Goal: Information Seeking & Learning: Compare options

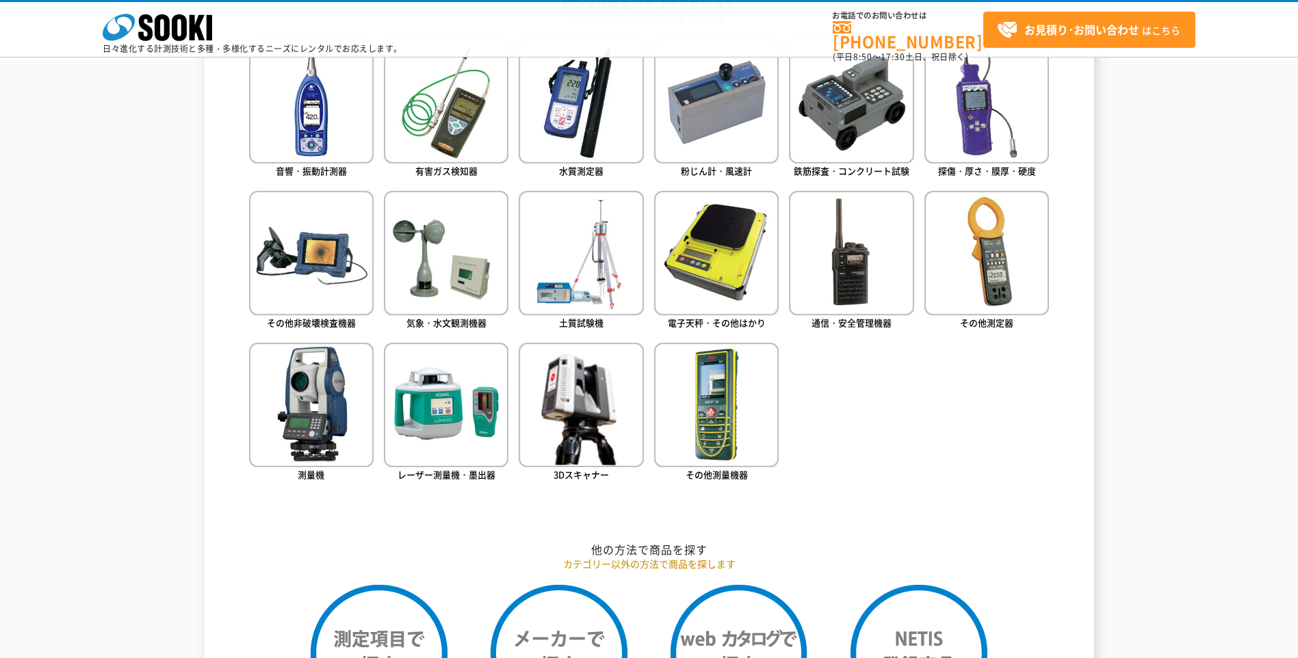
scroll to position [684, 0]
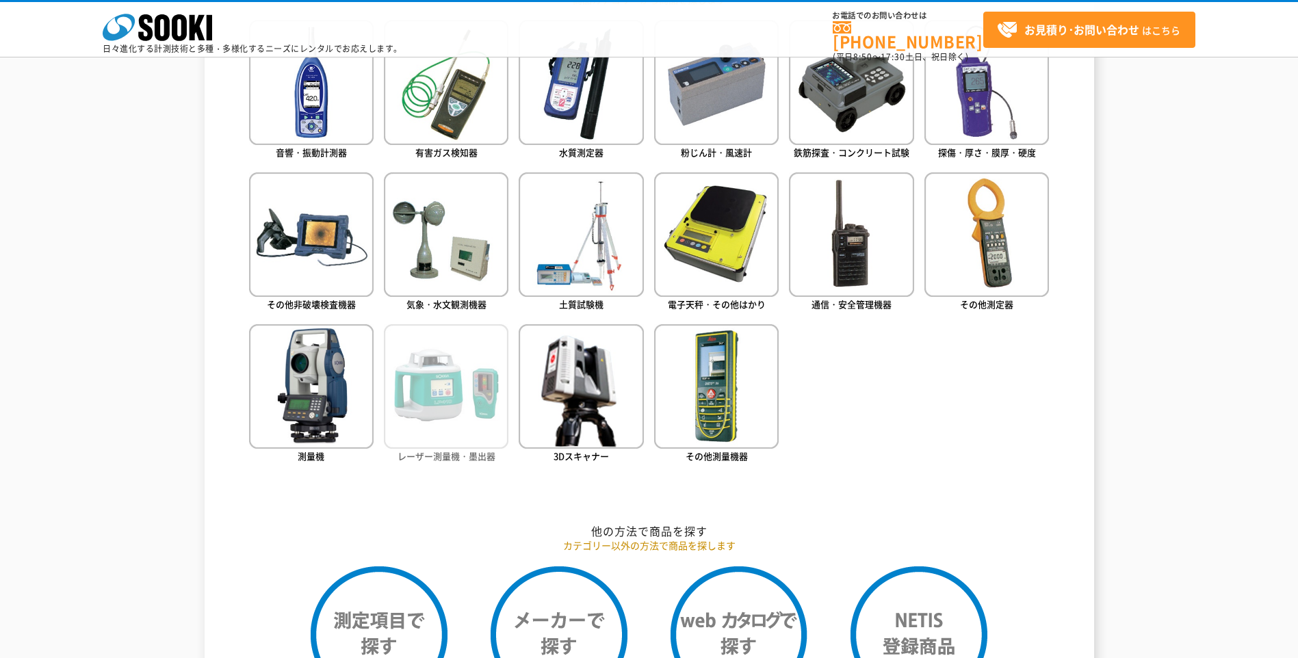
click at [454, 401] on img at bounding box center [446, 386] width 125 height 125
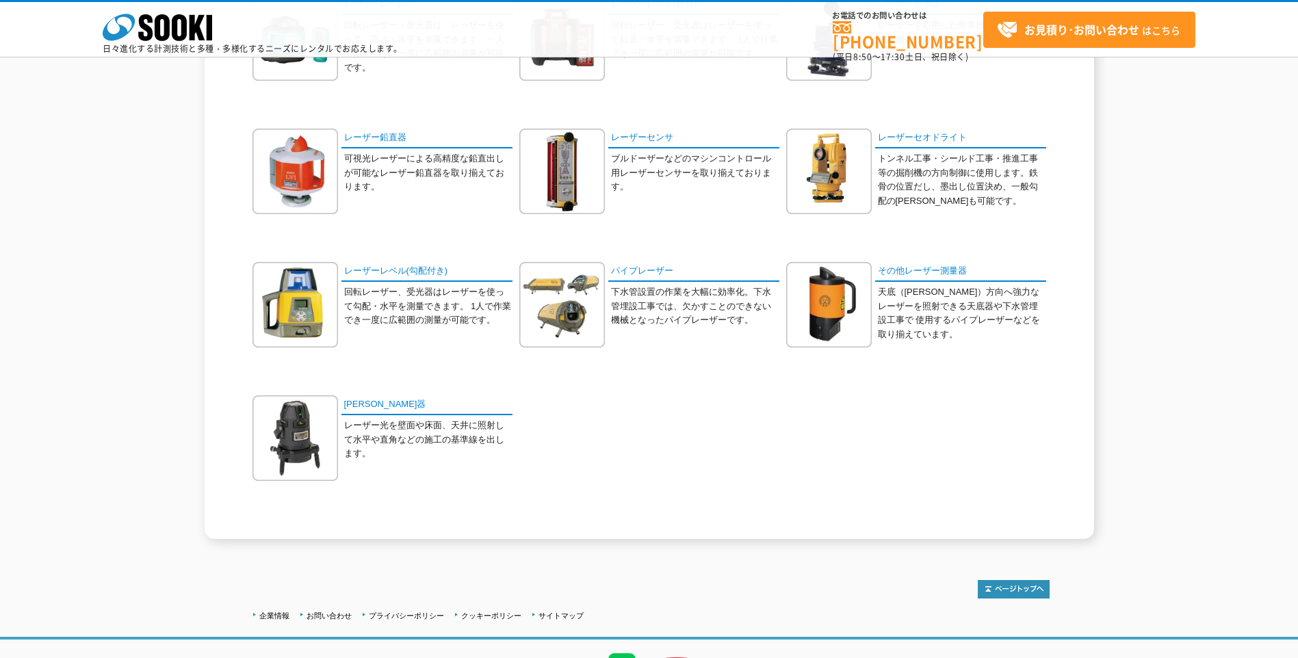
scroll to position [36, 0]
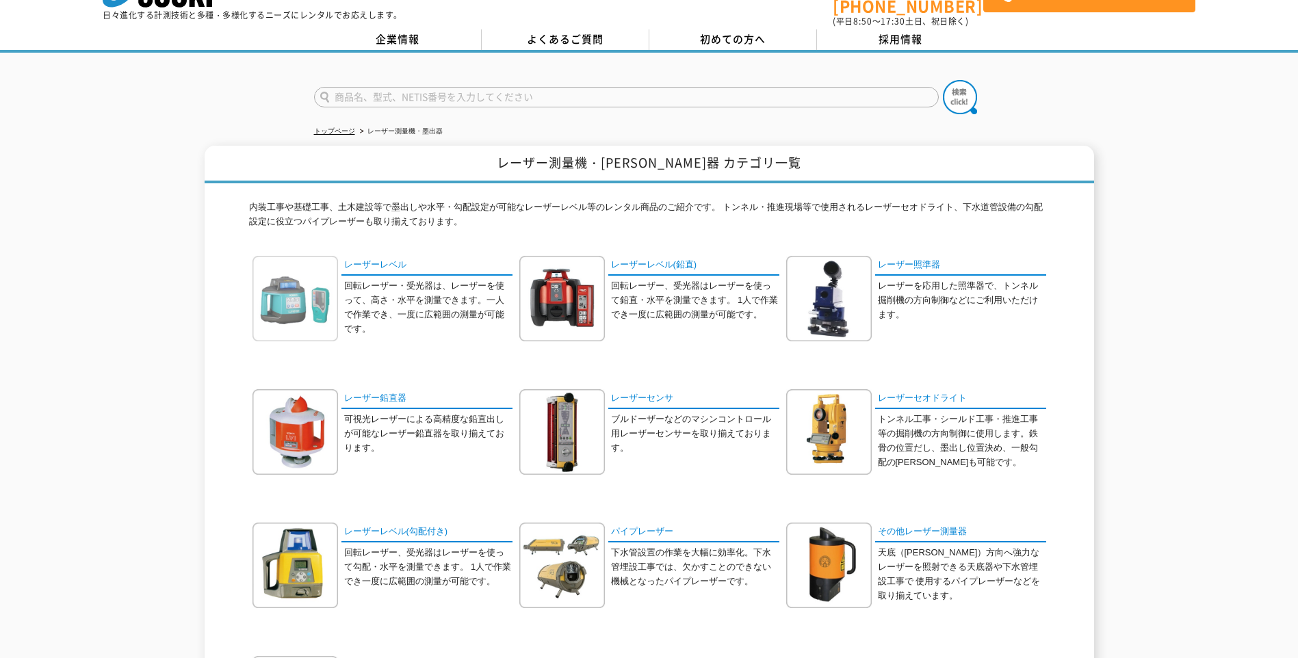
click at [274, 289] on img at bounding box center [295, 299] width 86 height 86
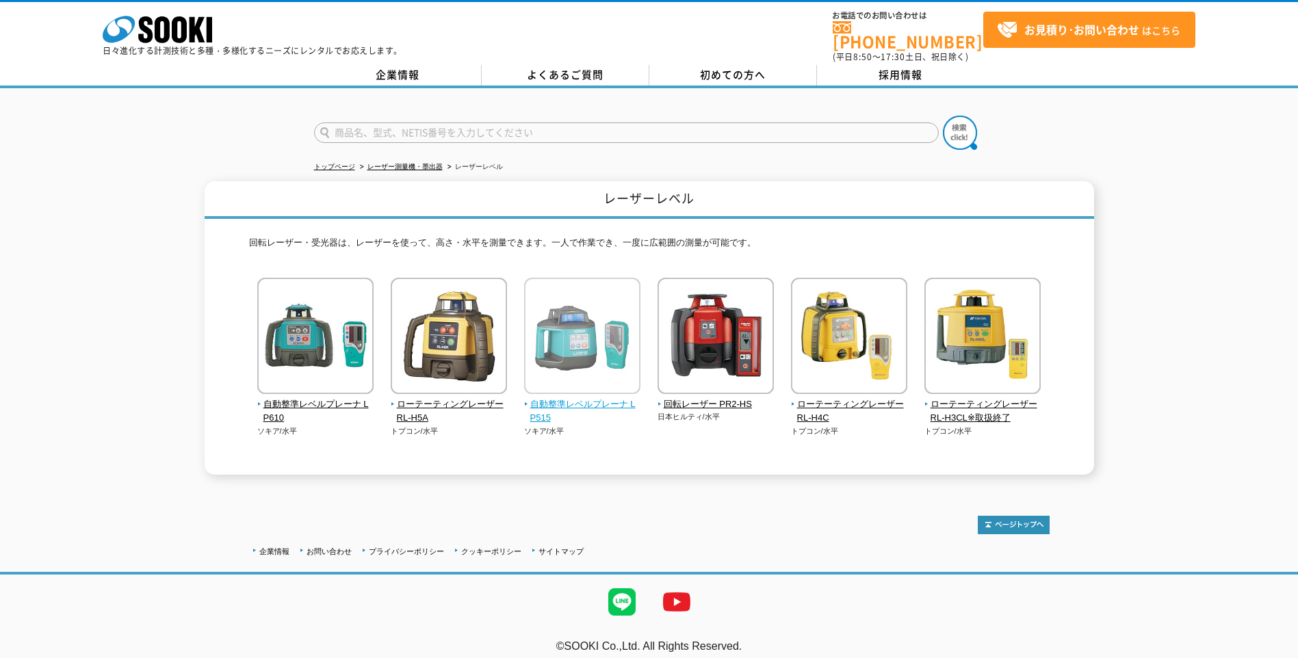
click at [597, 398] on span "自動整準レベルプレーナ LP515" at bounding box center [582, 412] width 117 height 29
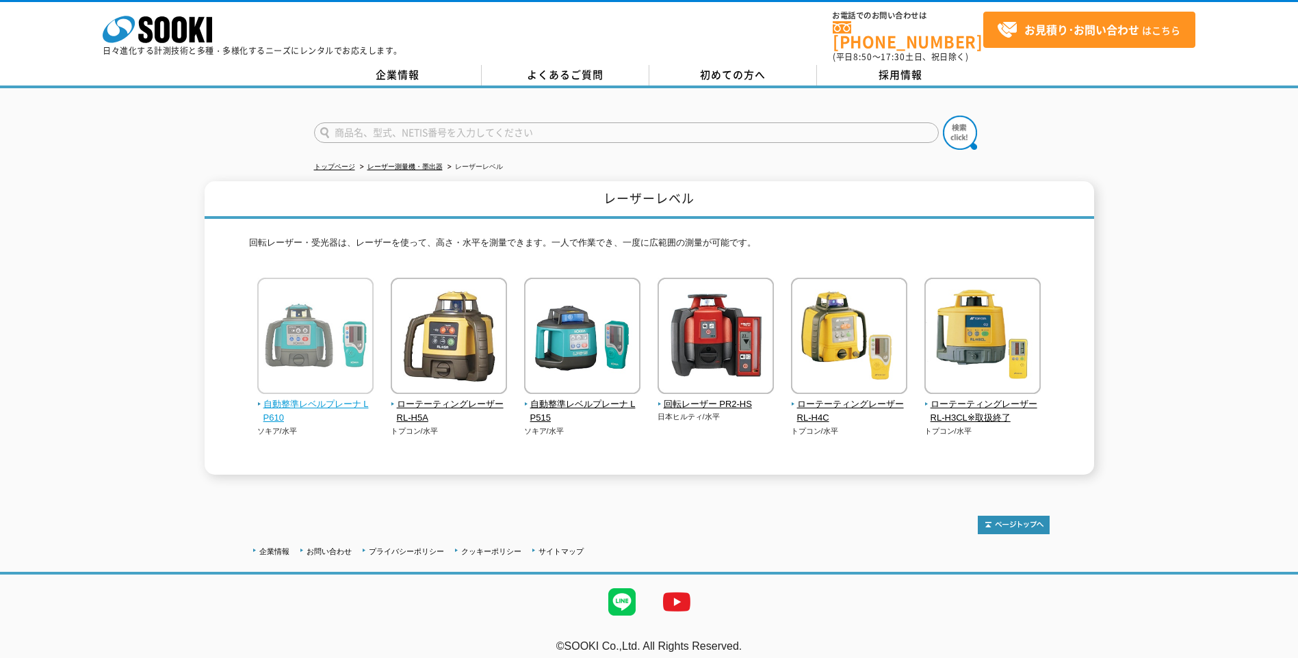
click at [317, 398] on span "自動整準レベルプレーナ LP610" at bounding box center [315, 412] width 117 height 29
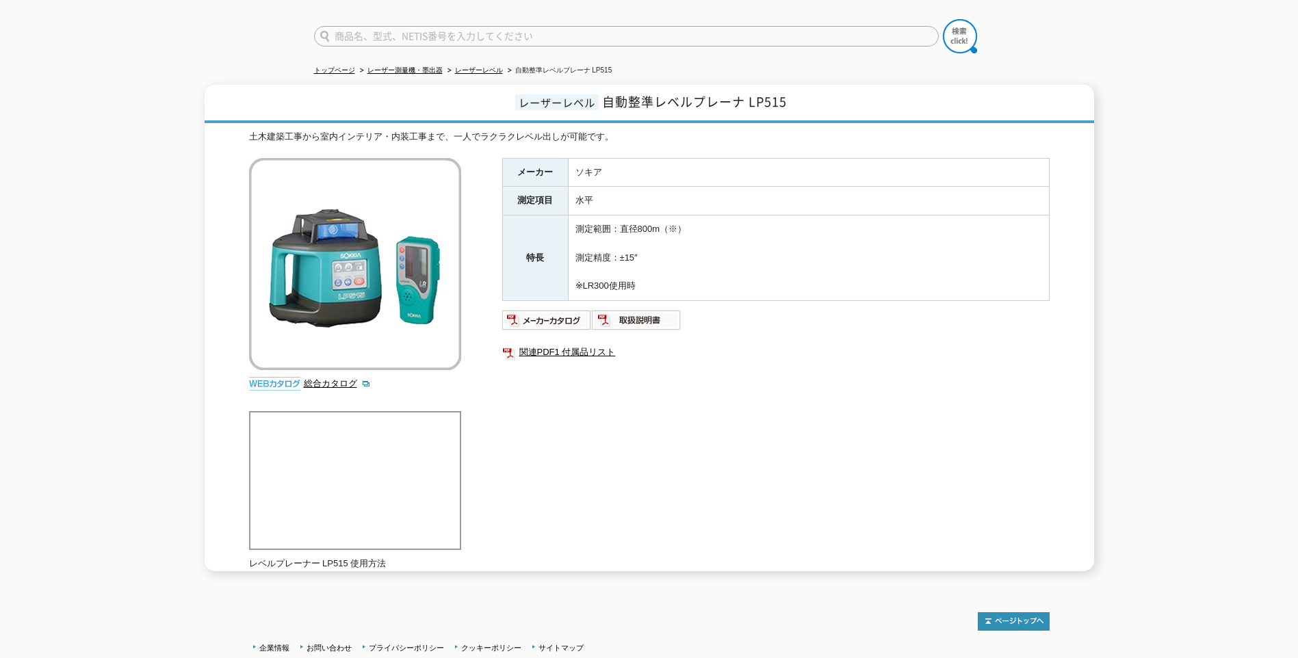
scroll to position [73, 0]
